Goal: Leave review/rating

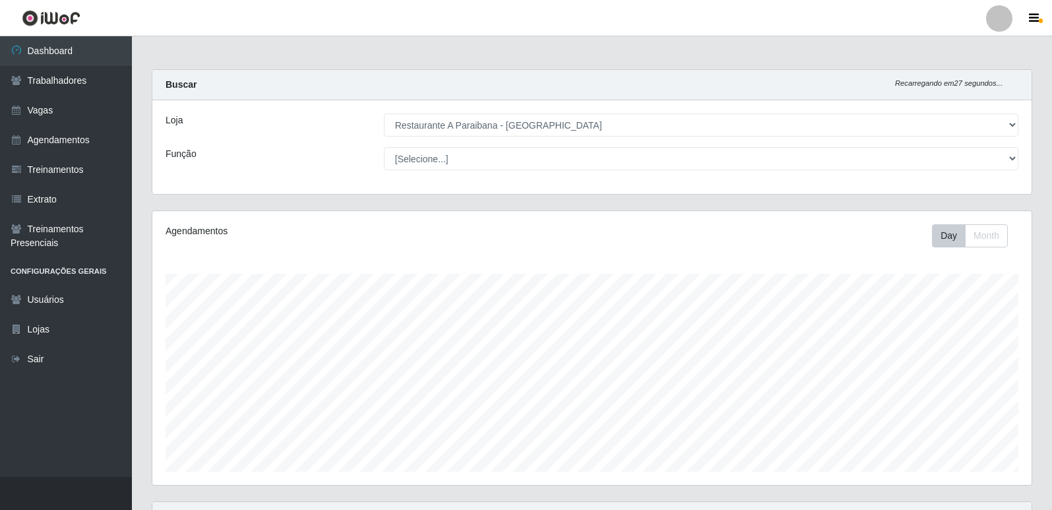
select select "342"
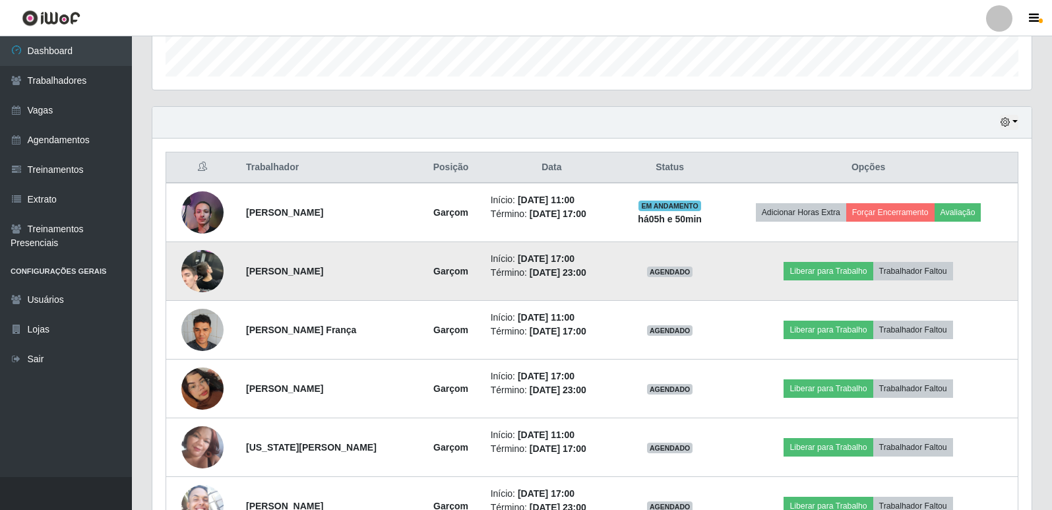
scroll to position [274, 880]
click at [196, 283] on img at bounding box center [202, 272] width 42 height 92
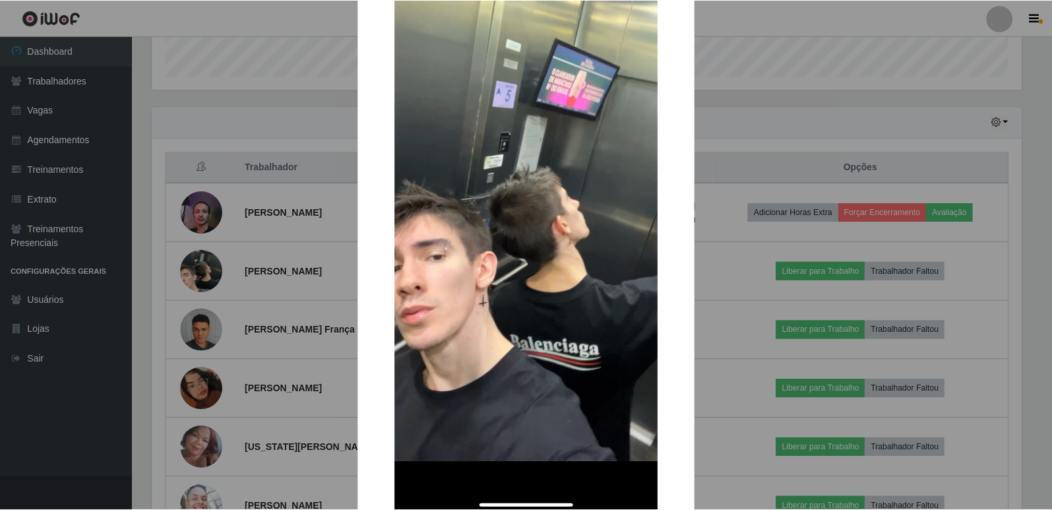
scroll to position [66, 0]
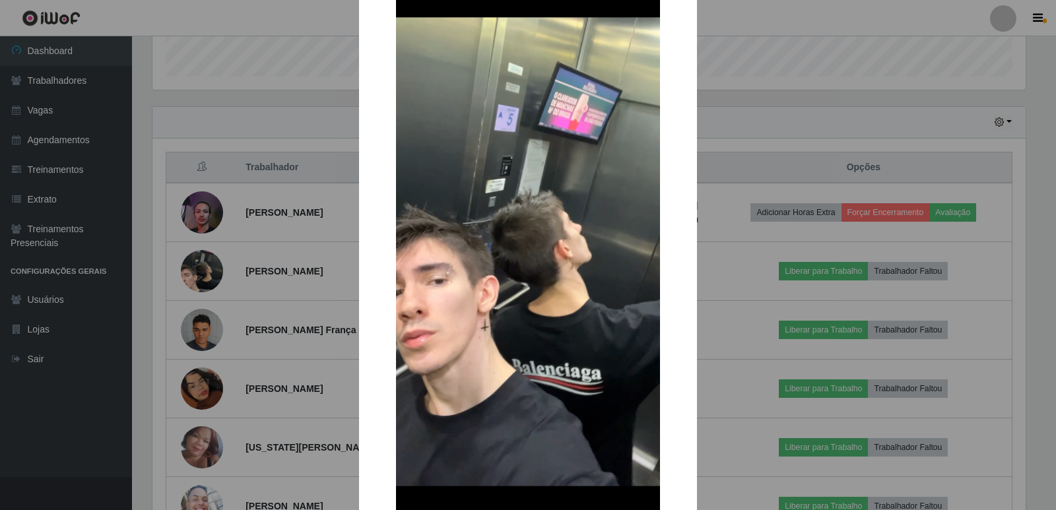
click at [810, 108] on div "× OK Cancel" at bounding box center [528, 255] width 1056 height 510
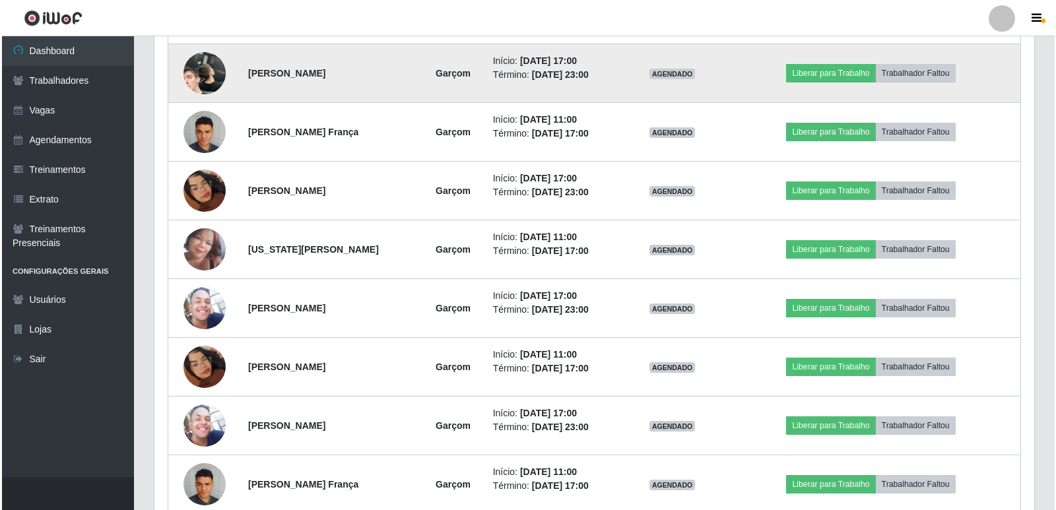
scroll to position [527, 0]
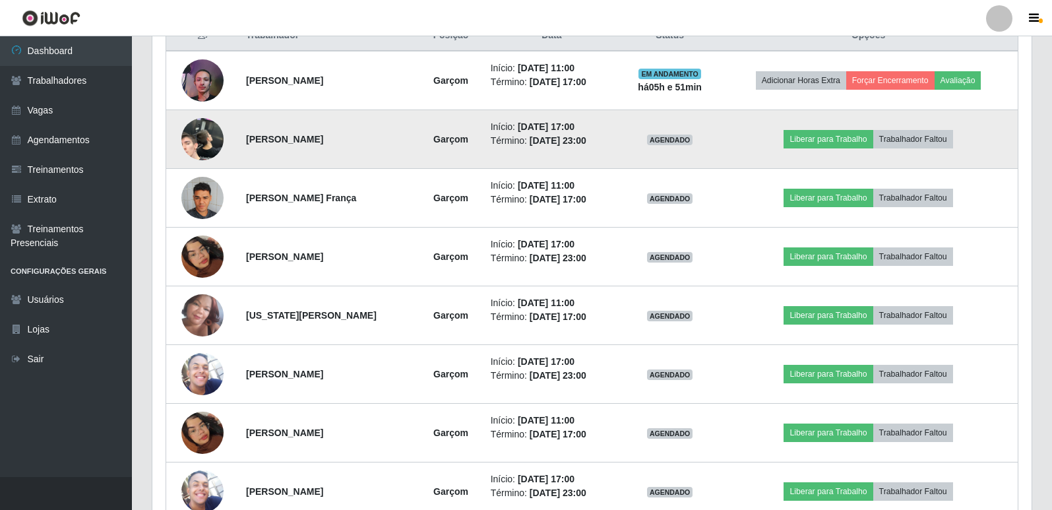
click at [197, 129] on img at bounding box center [202, 140] width 42 height 92
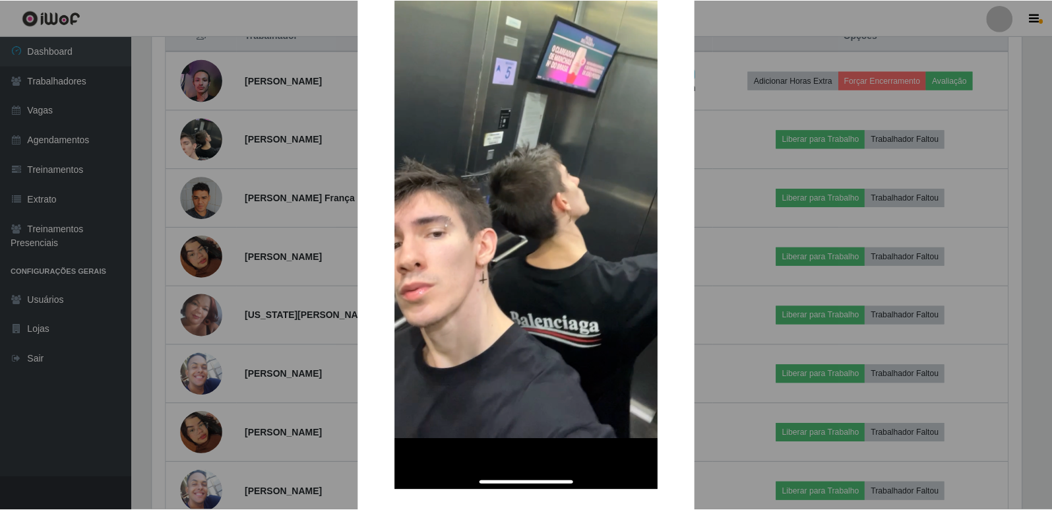
scroll to position [111, 0]
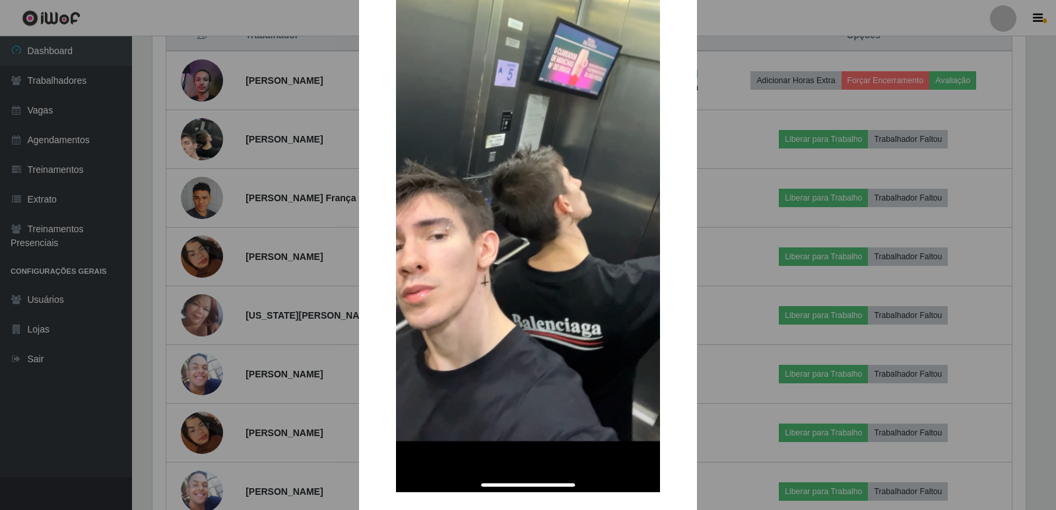
click at [761, 111] on div "× OK Cancel" at bounding box center [528, 255] width 1056 height 510
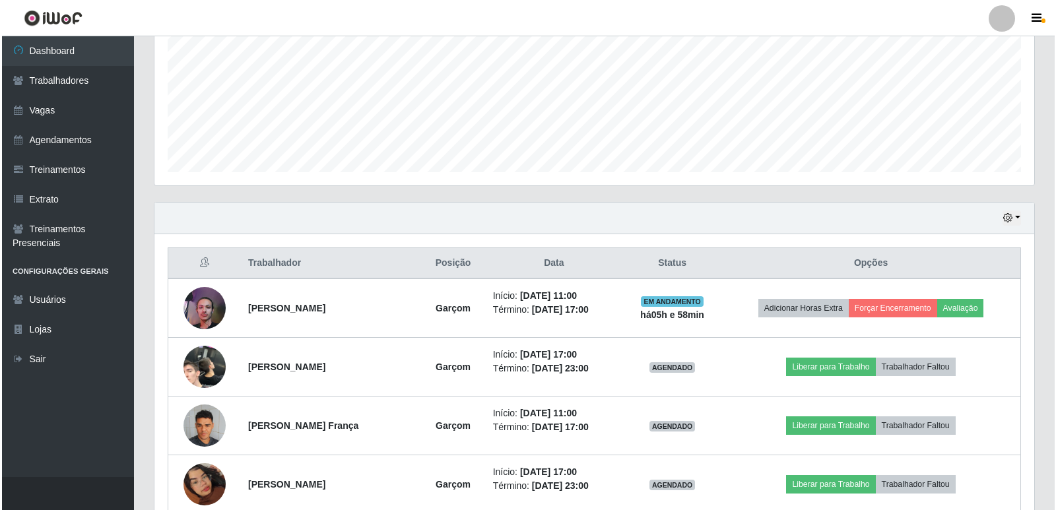
scroll to position [264, 0]
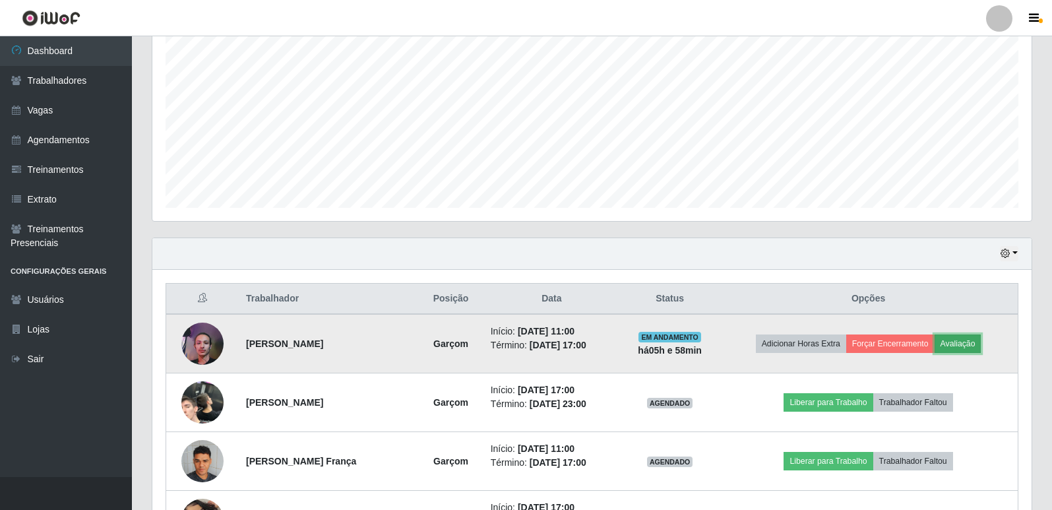
click at [972, 346] on button "Avaliação" at bounding box center [958, 344] width 47 height 18
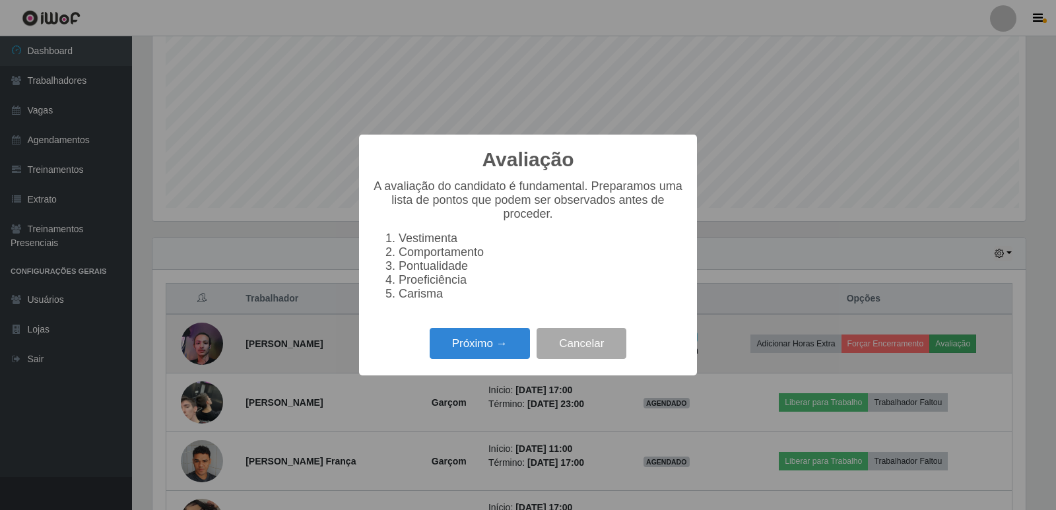
scroll to position [274, 873]
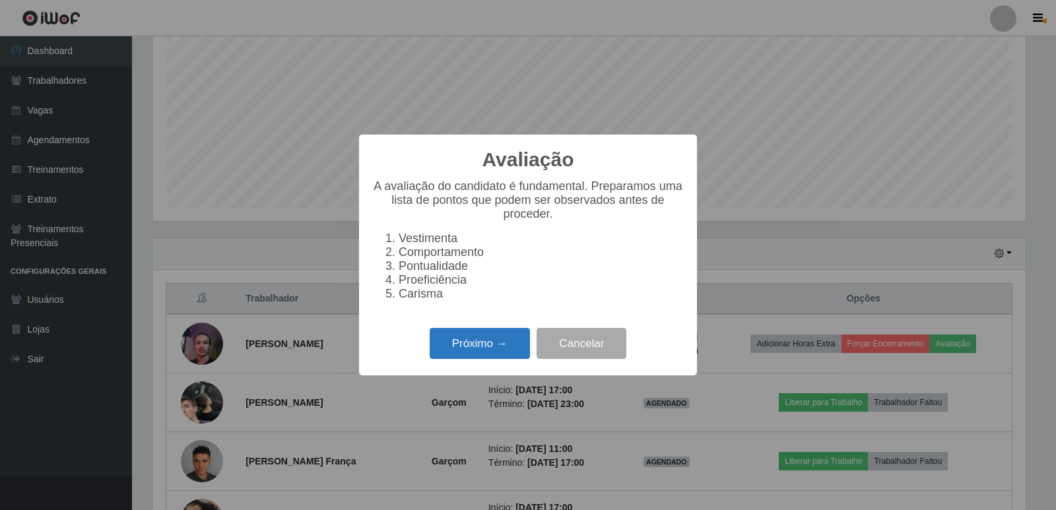
click at [456, 355] on button "Próximo →" at bounding box center [480, 343] width 100 height 31
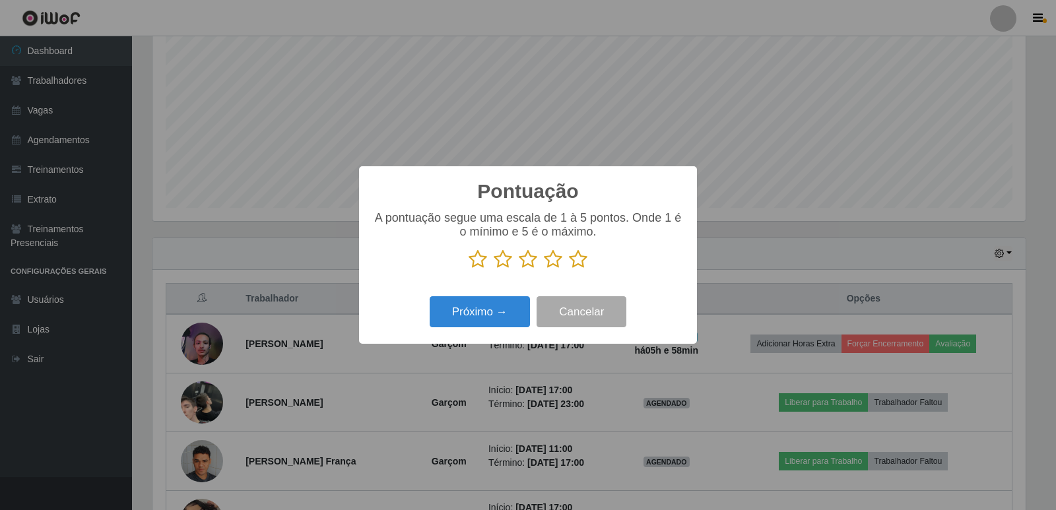
click at [580, 263] on icon at bounding box center [578, 259] width 18 height 20
click at [569, 269] on input "radio" at bounding box center [569, 269] width 0 height 0
click at [505, 315] on button "Próximo →" at bounding box center [480, 311] width 100 height 31
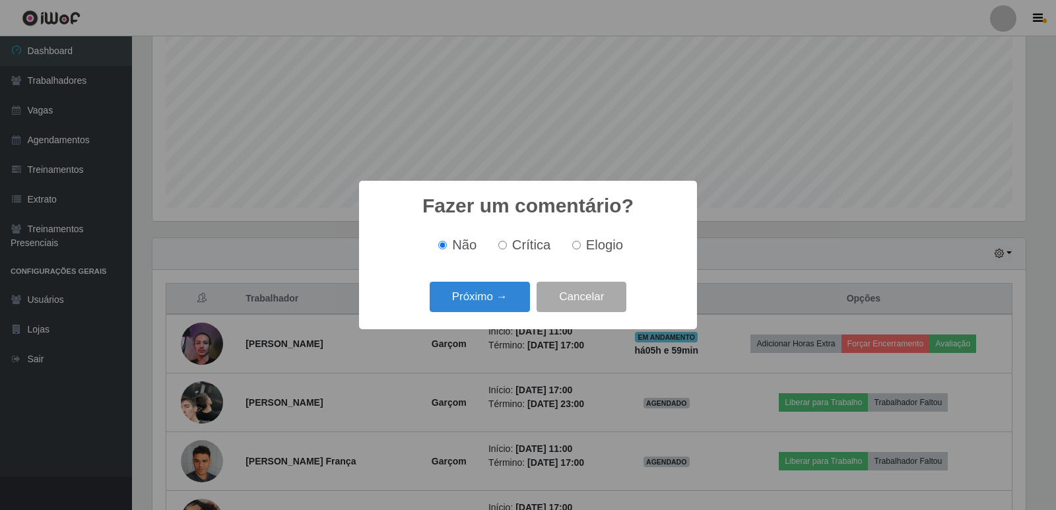
click at [581, 244] on label "Elogio" at bounding box center [595, 245] width 56 height 15
click at [581, 244] on input "Elogio" at bounding box center [576, 245] width 9 height 9
radio input "true"
click at [521, 297] on button "Próximo →" at bounding box center [480, 297] width 100 height 31
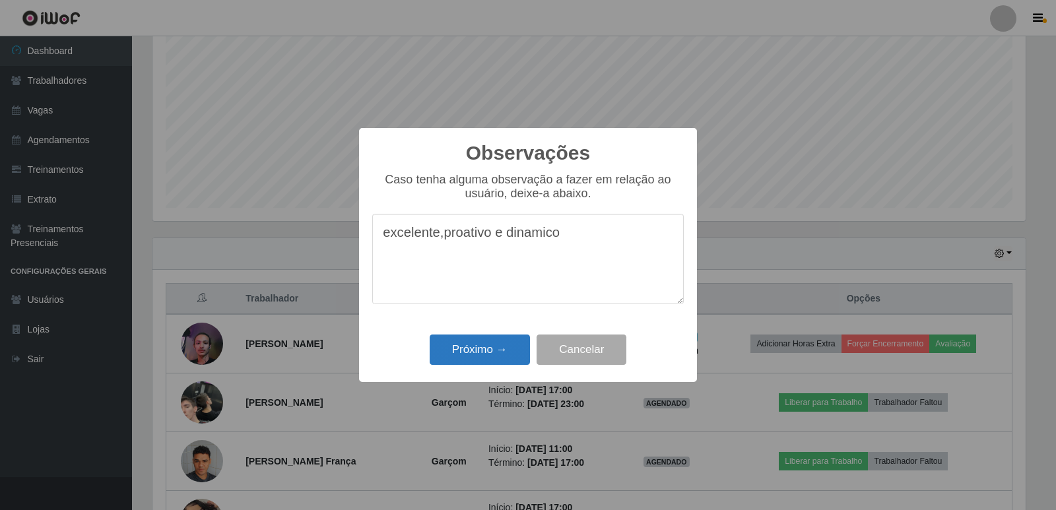
type textarea "excelente,proativo e dinamico"
click at [476, 351] on button "Próximo →" at bounding box center [480, 350] width 100 height 31
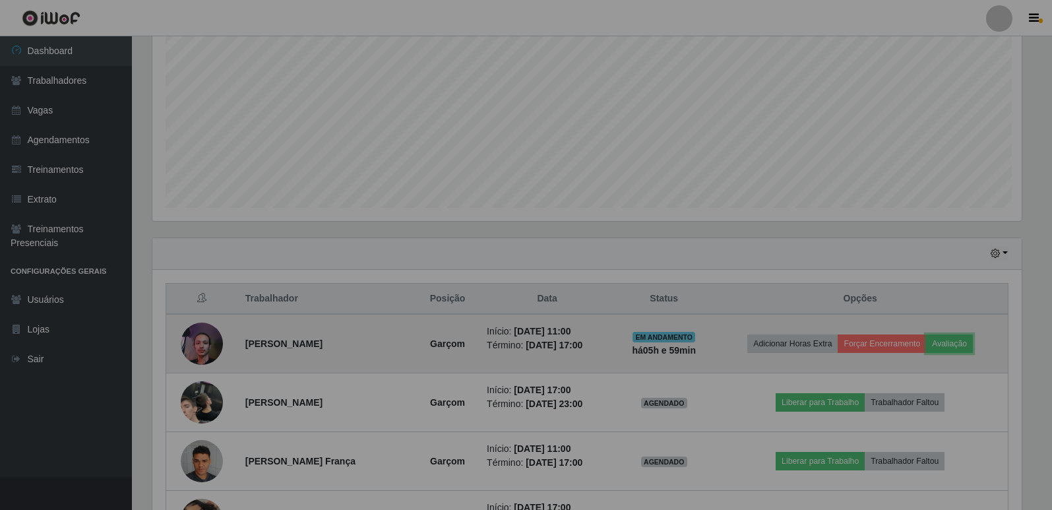
scroll to position [274, 880]
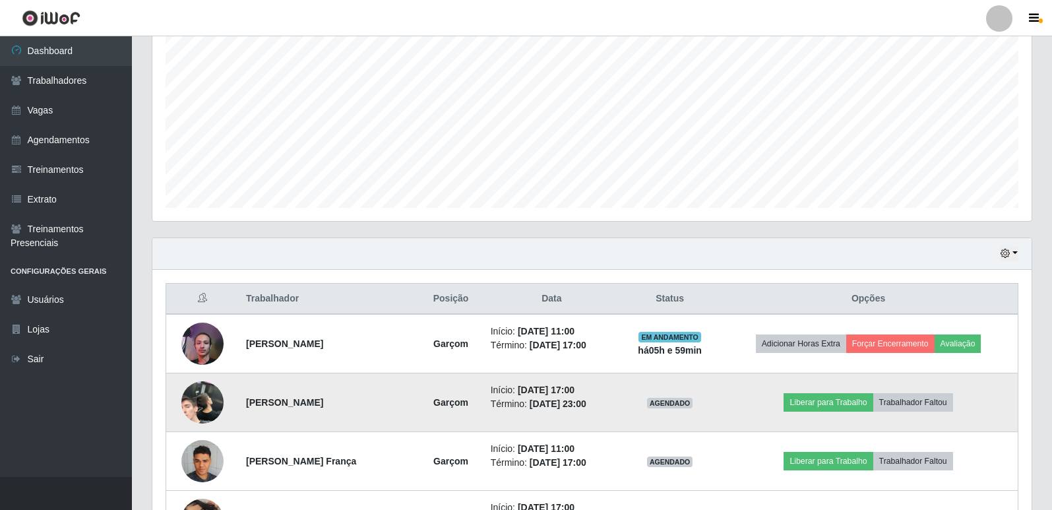
click at [181, 397] on img at bounding box center [202, 403] width 42 height 92
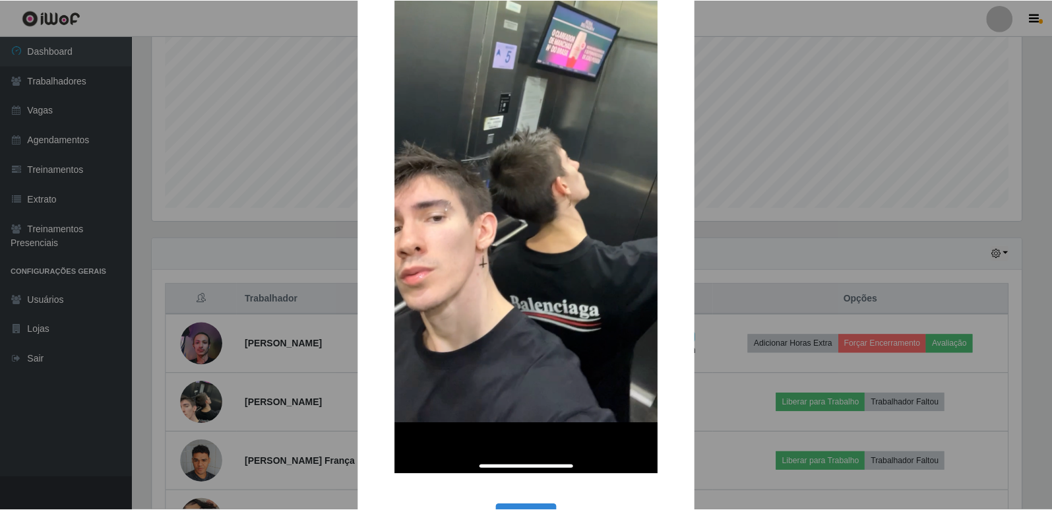
scroll to position [132, 0]
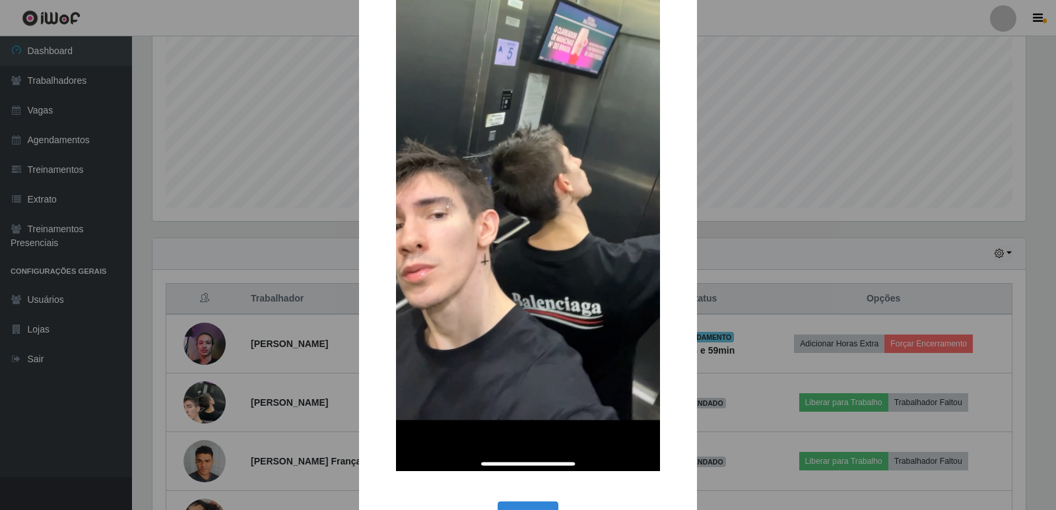
click at [752, 228] on div "× OK Cancel" at bounding box center [528, 255] width 1056 height 510
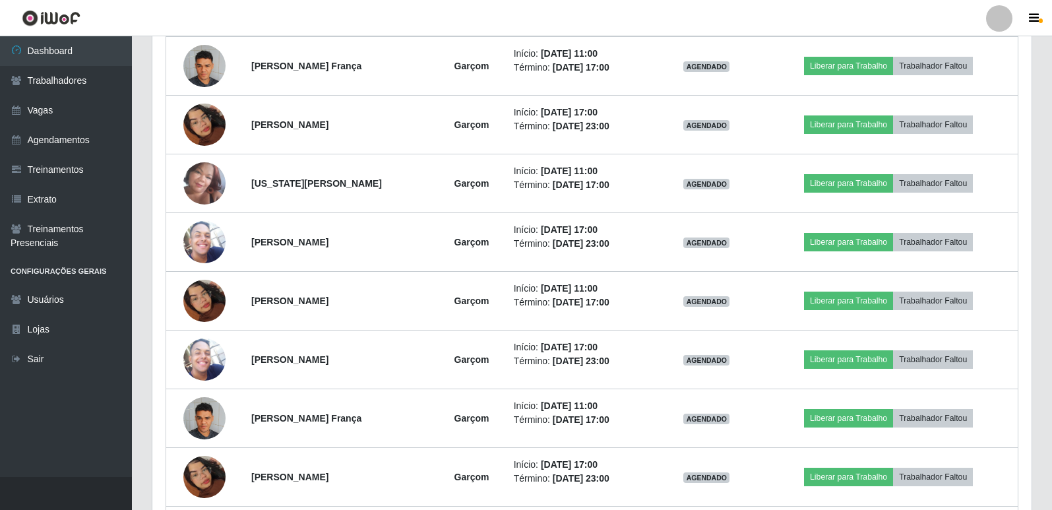
scroll to position [660, 0]
